Goal: Check status: Check status

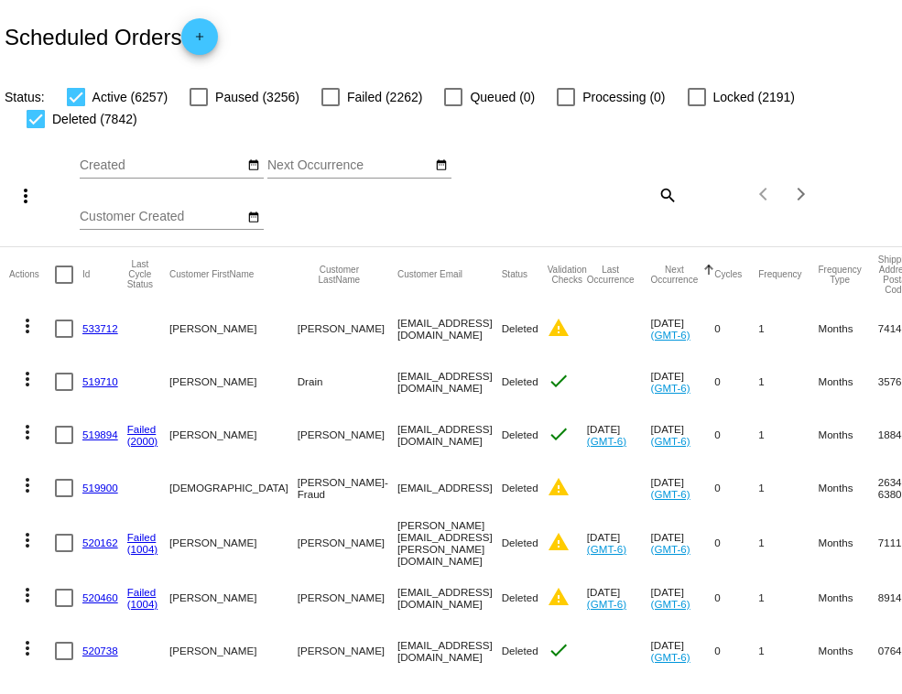
click at [656, 190] on mat-icon "search" at bounding box center [667, 194] width 22 height 28
click at [650, 190] on input "Search" at bounding box center [602, 191] width 149 height 15
paste input "850628"
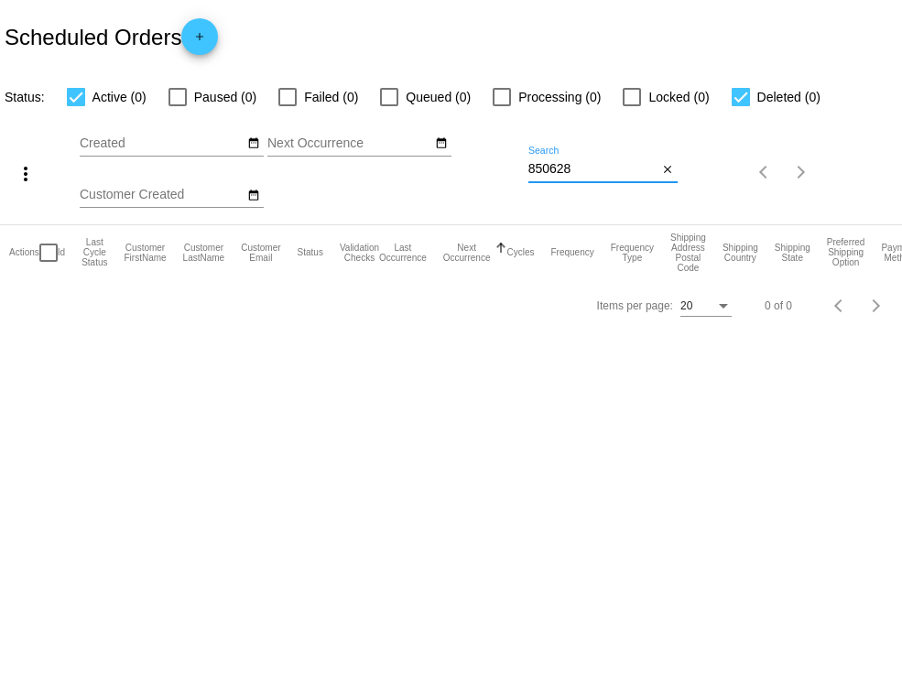
type input "850628"
click at [293, 96] on div at bounding box center [287, 97] width 18 height 18
click at [288, 106] on input "Failed (0)" at bounding box center [287, 106] width 1 height 1
checkbox input "true"
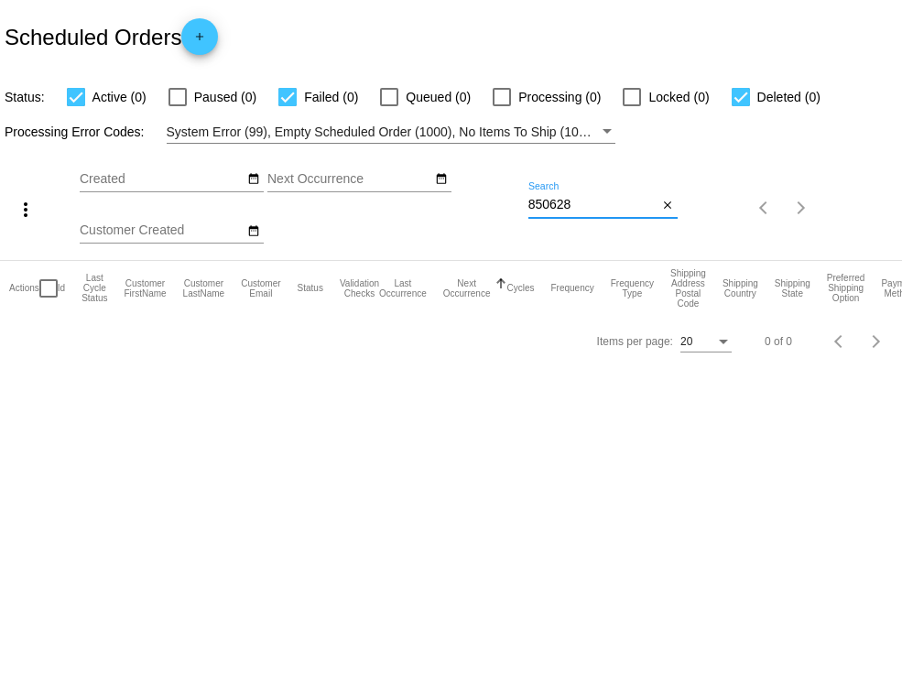
drag, startPoint x: 587, startPoint y: 207, endPoint x: 515, endPoint y: 206, distance: 72.3
click at [515, 206] on div "more_vert Oct Jan Feb Mar [DATE]" at bounding box center [451, 202] width 902 height 116
paste input "[EMAIL_ADDRESS][DOMAIN_NAME]"
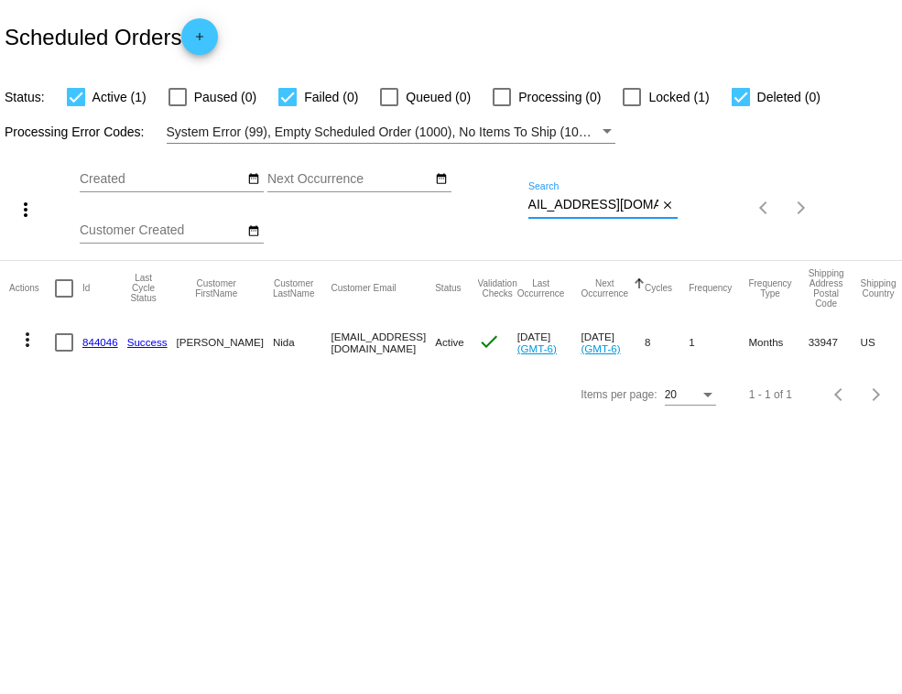
type input "[EMAIL_ADDRESS][DOMAIN_NAME]"
click at [105, 344] on link "844046" at bounding box center [100, 342] width 36 height 12
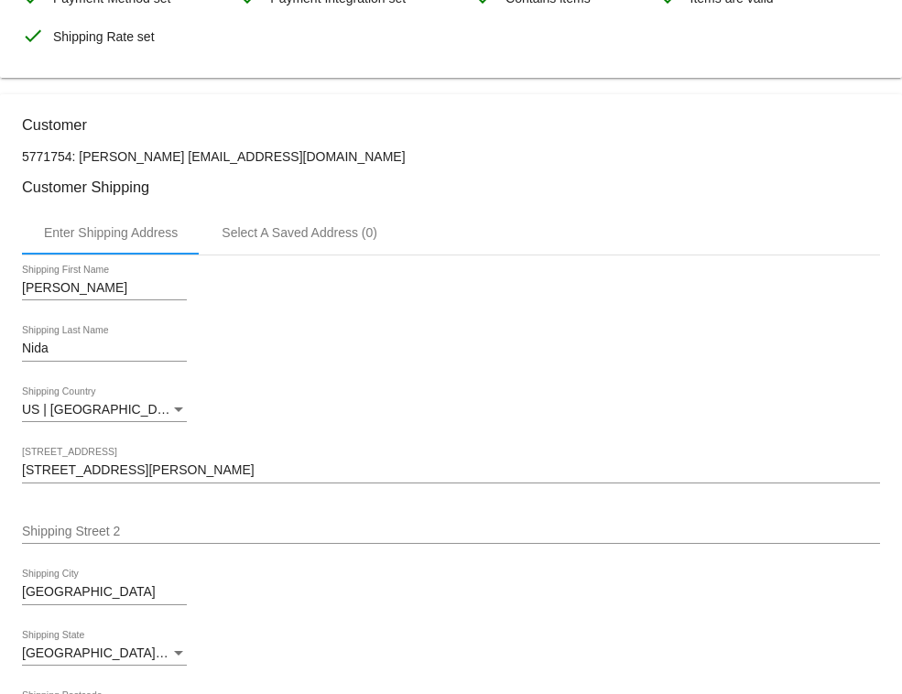
scroll to position [666, 0]
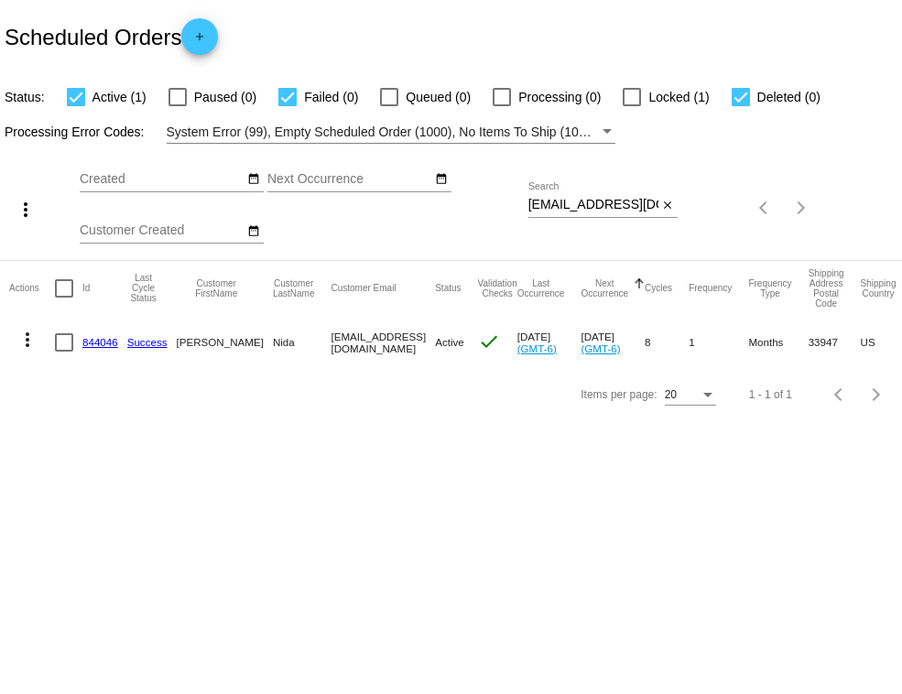
click at [59, 342] on div at bounding box center [64, 342] width 18 height 18
click at [63, 352] on input "checkbox" at bounding box center [63, 352] width 1 height 1
checkbox input "true"
click at [30, 341] on mat-icon "more_vert" at bounding box center [27, 340] width 22 height 22
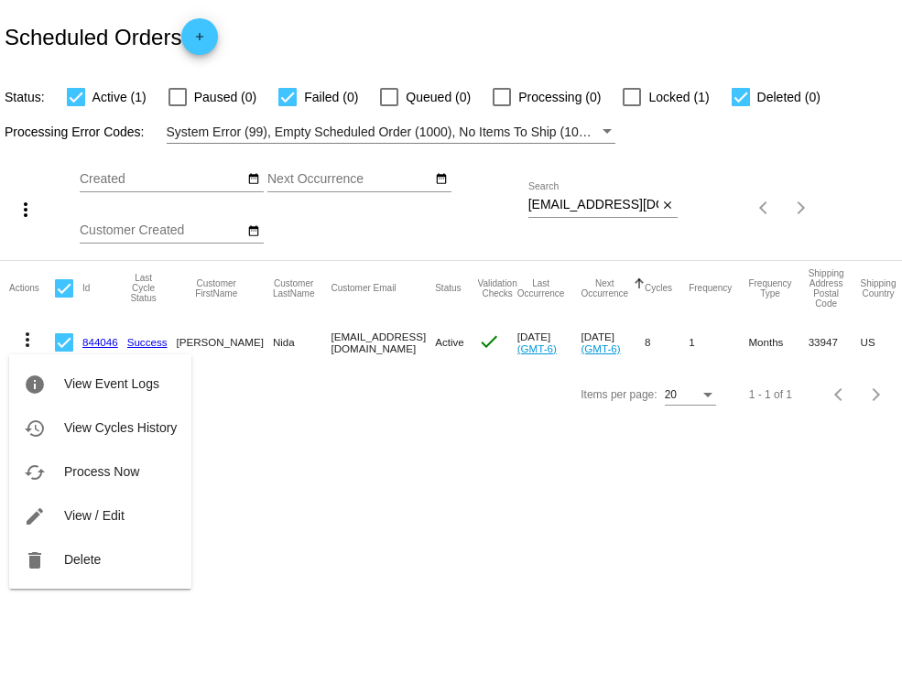
click at [64, 335] on div "info View Event Logs history View Cycles History cached Process Now edit View /…" at bounding box center [100, 454] width 182 height 269
click at [405, 467] on div at bounding box center [451, 347] width 902 height 694
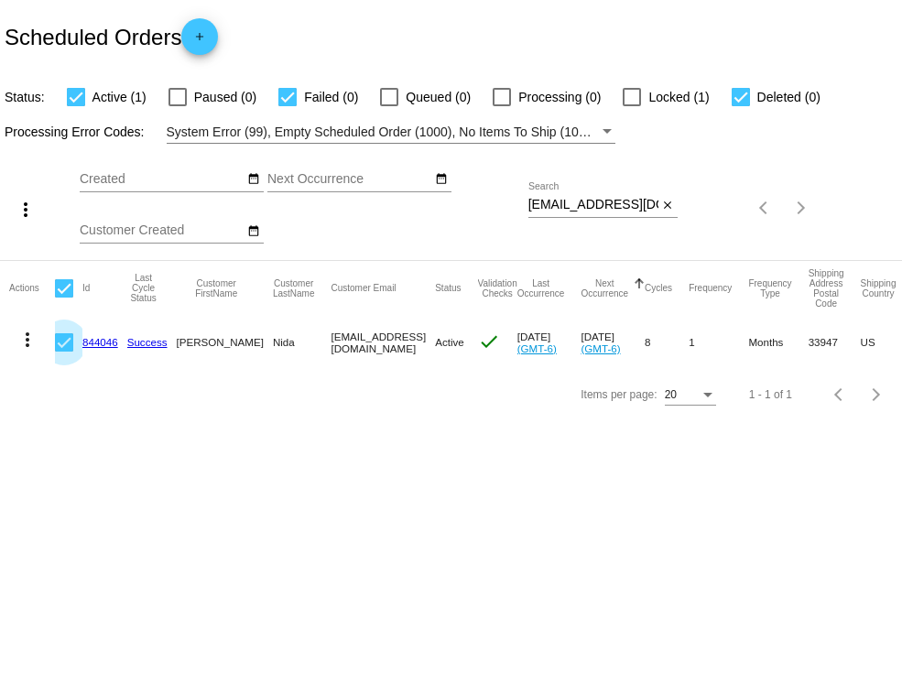
click at [64, 342] on div at bounding box center [64, 342] width 18 height 18
click at [64, 352] on input "checkbox" at bounding box center [63, 352] width 1 height 1
checkbox input "false"
